Goal: Task Accomplishment & Management: Use online tool/utility

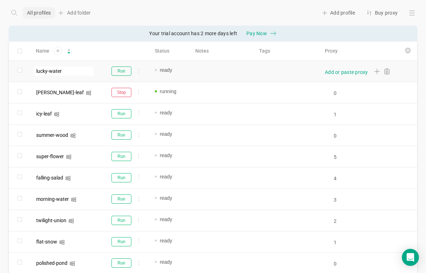
click at [331, 73] on div "Add or paste proxy" at bounding box center [346, 72] width 43 height 7
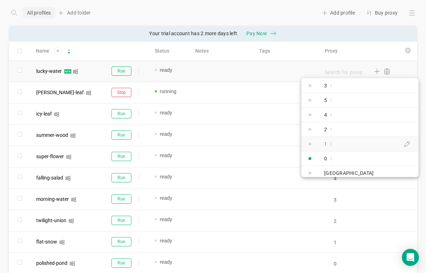
click at [336, 145] on div "1 2" at bounding box center [320, 143] width 37 height 13
type input "1"
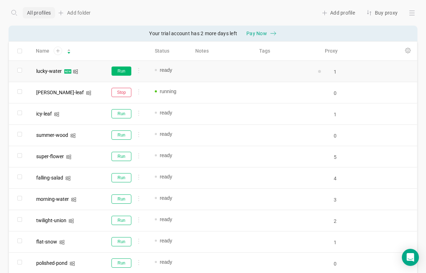
click at [124, 71] on button "Run" at bounding box center [122, 70] width 20 height 9
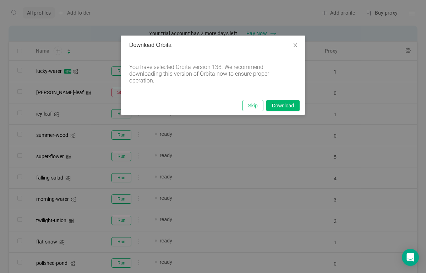
click at [251, 109] on button "Skip" at bounding box center [253, 105] width 21 height 11
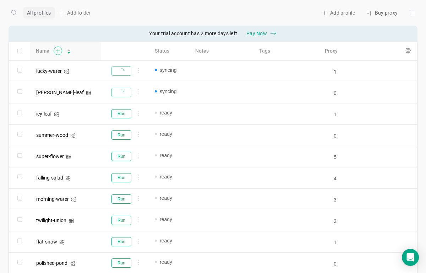
click at [59, 53] on icon at bounding box center [57, 51] width 9 height 9
click at [58, 53] on icon at bounding box center [57, 51] width 9 height 9
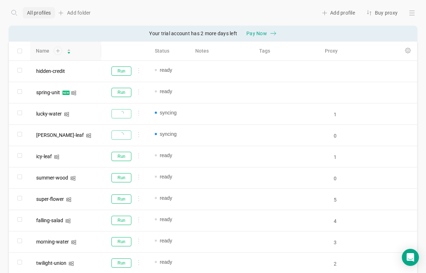
click at [58, 53] on icon at bounding box center [57, 51] width 9 height 9
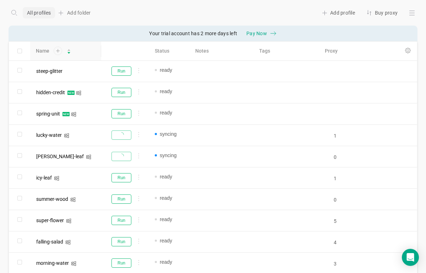
click at [58, 53] on icon at bounding box center [57, 51] width 9 height 9
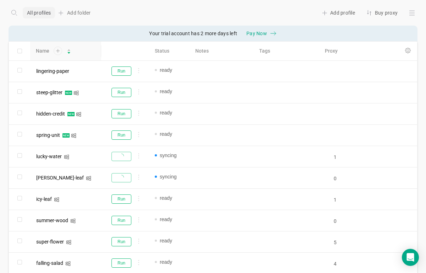
click at [58, 53] on icon at bounding box center [57, 51] width 9 height 9
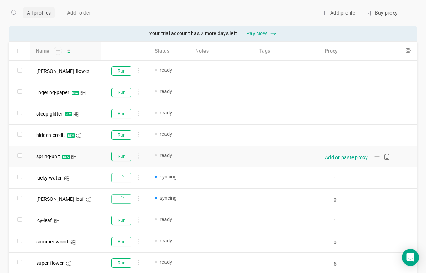
click at [344, 155] on div "Add or paste proxy" at bounding box center [346, 157] width 43 height 7
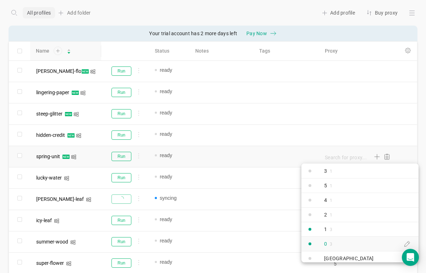
click at [334, 243] on div "0 3" at bounding box center [320, 243] width 37 height 13
type input "0"
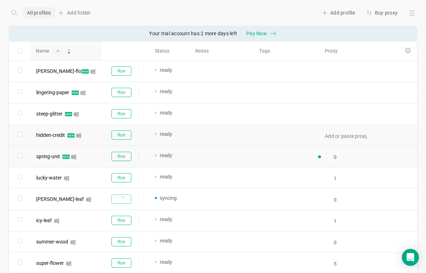
click at [334, 140] on div "Add or paste proxy" at bounding box center [342, 135] width 50 height 9
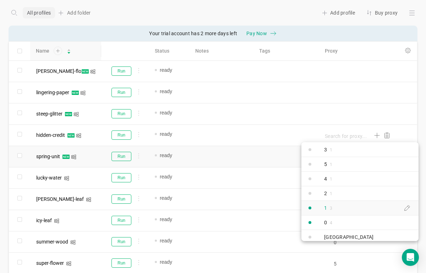
click at [341, 208] on link "1 3" at bounding box center [360, 207] width 117 height 15
type input "1"
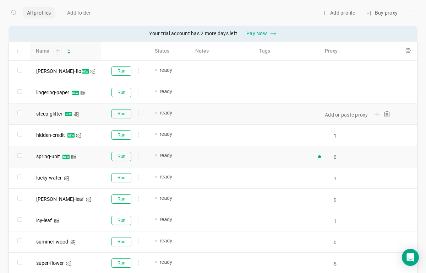
click at [335, 108] on div "Add or paste proxy" at bounding box center [356, 113] width 79 height 21
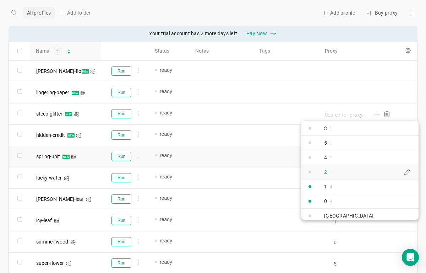
click at [342, 174] on link "2 1" at bounding box center [360, 171] width 117 height 15
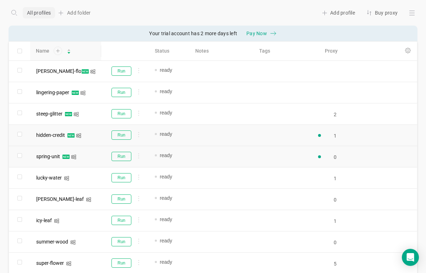
type input "2"
click at [337, 86] on div "Add or paste proxy" at bounding box center [356, 92] width 79 height 21
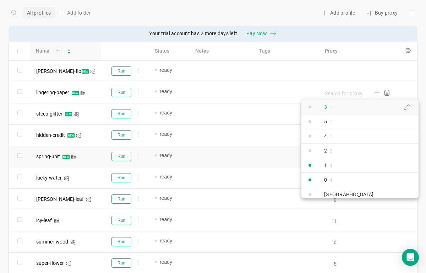
click at [342, 110] on link "3 1" at bounding box center [360, 106] width 117 height 15
type input "3"
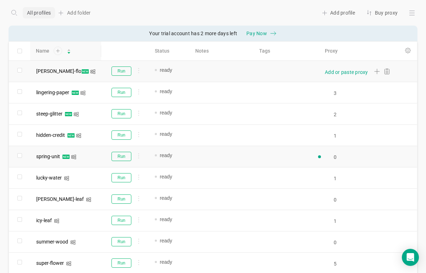
click at [336, 67] on div "Add or paste proxy" at bounding box center [343, 71] width 52 height 9
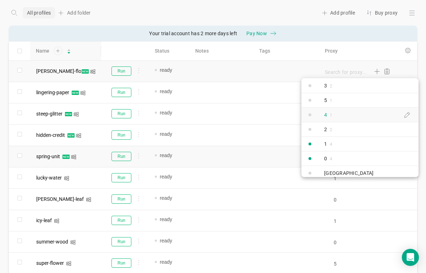
click at [333, 115] on div "4 1" at bounding box center [320, 114] width 37 height 13
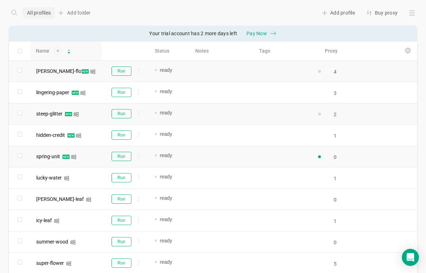
type input "4"
click at [125, 156] on button "Run" at bounding box center [122, 156] width 20 height 9
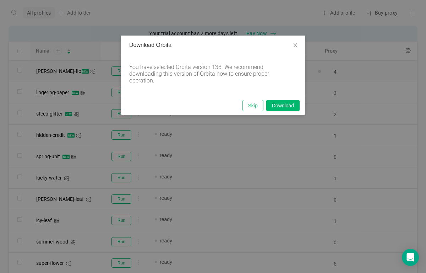
click at [254, 101] on button "Skip" at bounding box center [253, 105] width 21 height 11
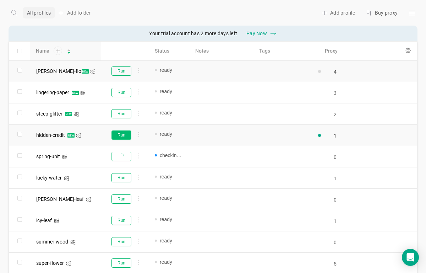
click at [122, 136] on button "Run" at bounding box center [122, 134] width 20 height 9
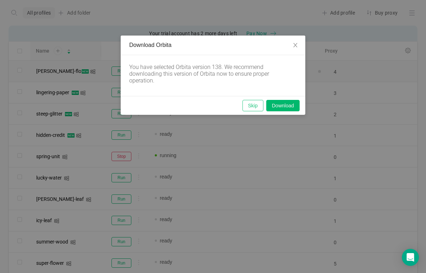
click at [251, 104] on button "Skip" at bounding box center [253, 105] width 21 height 11
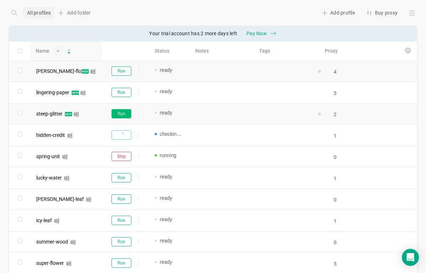
click at [123, 116] on button "Run" at bounding box center [122, 113] width 20 height 9
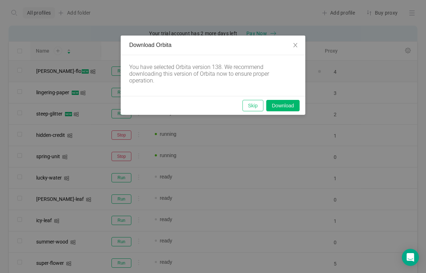
click at [246, 107] on button "Skip" at bounding box center [253, 105] width 21 height 11
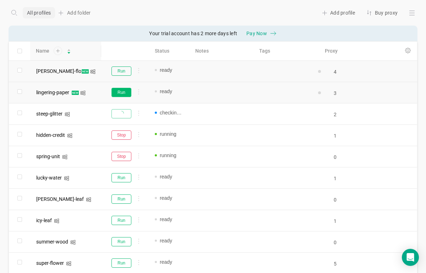
click at [120, 95] on button "Run" at bounding box center [122, 92] width 20 height 9
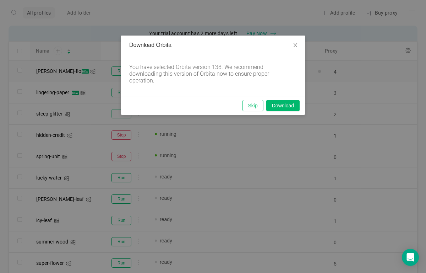
click at [250, 102] on button "Skip" at bounding box center [253, 105] width 21 height 11
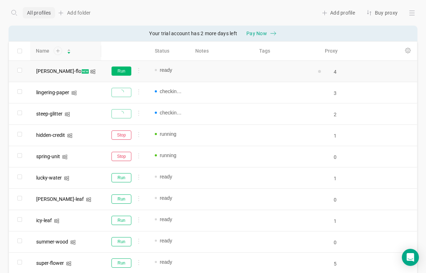
click at [123, 74] on button "Run" at bounding box center [122, 70] width 20 height 9
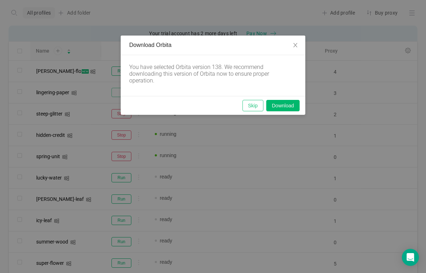
click at [252, 104] on button "Skip" at bounding box center [253, 105] width 21 height 11
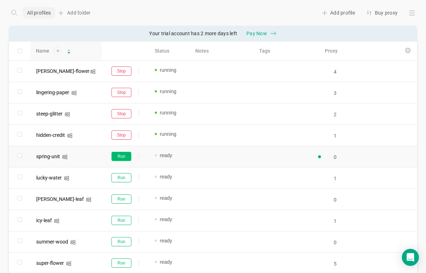
click at [124, 159] on button "Run" at bounding box center [122, 156] width 20 height 9
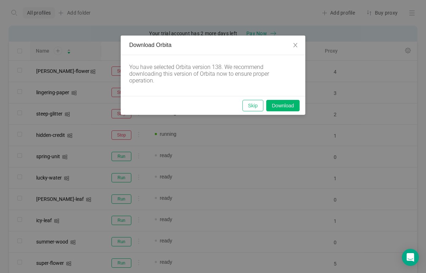
click at [252, 107] on button "Skip" at bounding box center [253, 105] width 21 height 11
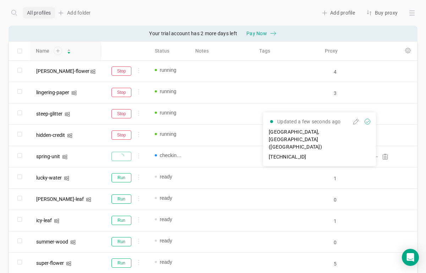
click at [319, 157] on icon "icon: sync" at bounding box center [320, 157] width 6 height 6
